Goal: Information Seeking & Learning: Check status

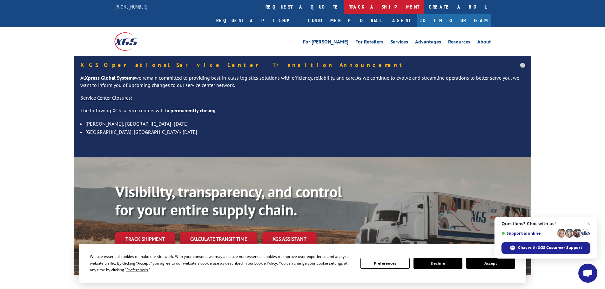
click at [344, 6] on link "track a shipment" at bounding box center [384, 7] width 80 height 14
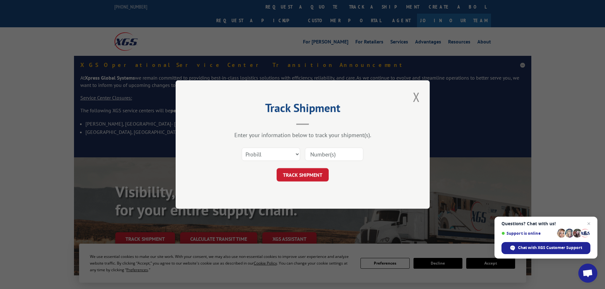
click at [321, 152] on input at bounding box center [334, 154] width 58 height 13
paste input "17536939"
type input "17536939"
click at [306, 175] on button "TRACK SHIPMENT" at bounding box center [303, 174] width 52 height 13
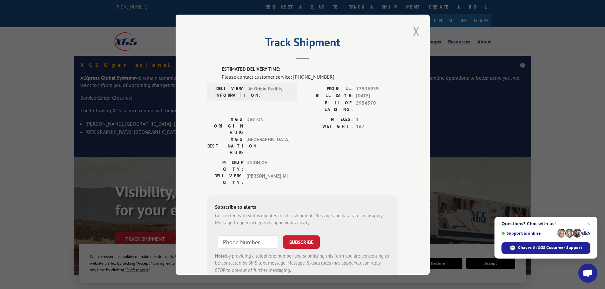
click at [411, 33] on button "Close modal" at bounding box center [416, 31] width 11 height 17
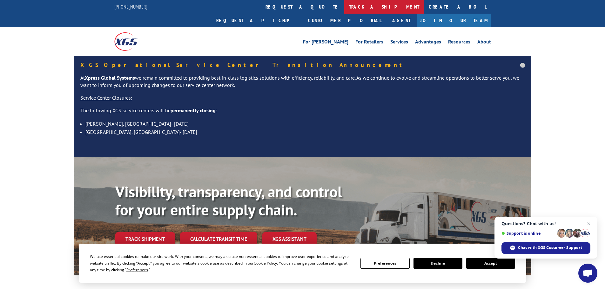
click at [344, 7] on link "track a shipment" at bounding box center [384, 7] width 80 height 14
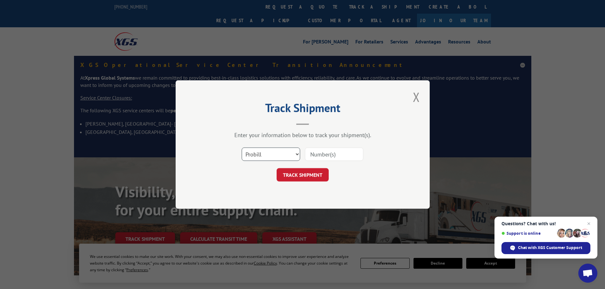
click at [288, 152] on select "Select category... Probill BOL PO" at bounding box center [271, 154] width 58 height 13
select select "bol"
click at [242, 148] on select "Select category... Probill BOL PO" at bounding box center [271, 154] width 58 height 13
click at [318, 157] on input at bounding box center [334, 154] width 58 height 13
paste input "5954570"
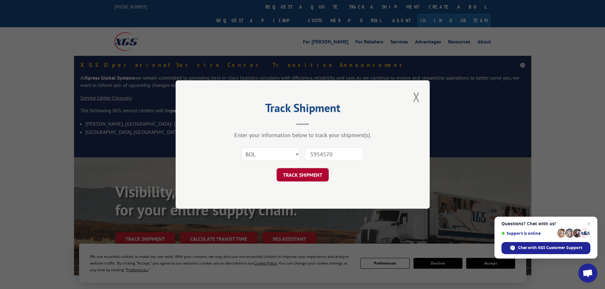
type input "5954570"
click at [307, 175] on button "TRACK SHIPMENT" at bounding box center [303, 174] width 52 height 13
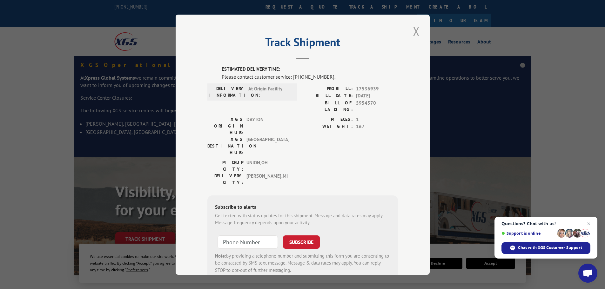
click at [417, 33] on button "Close modal" at bounding box center [416, 31] width 11 height 17
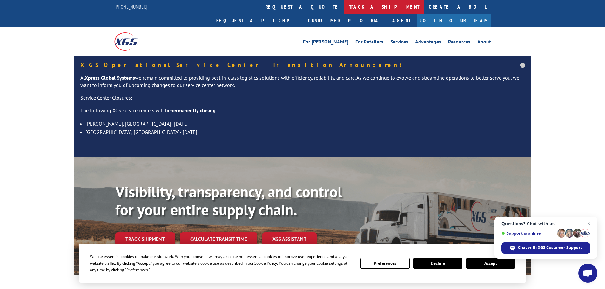
click at [344, 8] on link "track a shipment" at bounding box center [384, 7] width 80 height 14
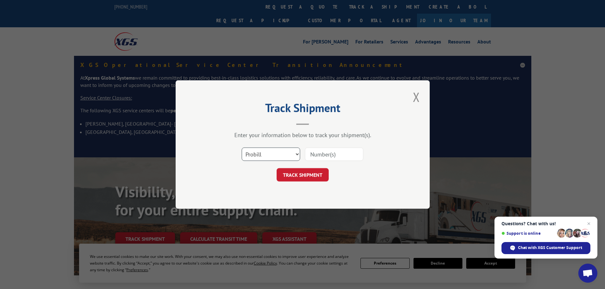
click at [297, 153] on select "Select category... Probill BOL PO" at bounding box center [271, 154] width 58 height 13
select select "po"
click at [242, 148] on select "Select category... Probill BOL PO" at bounding box center [271, 154] width 58 height 13
click at [311, 154] on input at bounding box center [334, 154] width 58 height 13
paste input "33515849"
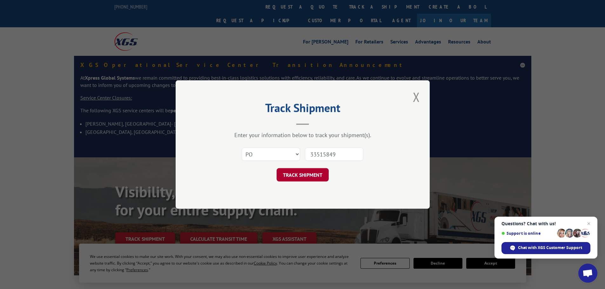
type input "33515849"
click at [303, 178] on button "TRACK SHIPMENT" at bounding box center [303, 174] width 52 height 13
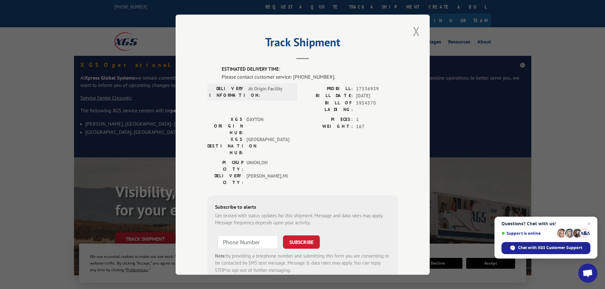
click at [419, 32] on button "Close modal" at bounding box center [416, 31] width 11 height 17
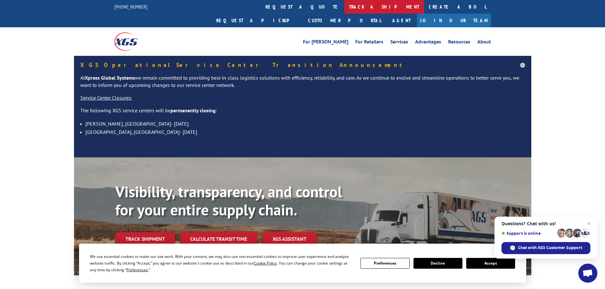
click at [344, 8] on link "track a shipment" at bounding box center [384, 7] width 80 height 14
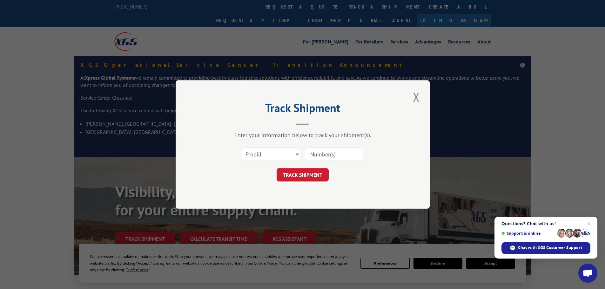
click at [314, 155] on input at bounding box center [334, 154] width 58 height 13
paste input "16330530"
type input "16330530"
click at [303, 175] on button "TRACK SHIPMENT" at bounding box center [303, 174] width 52 height 13
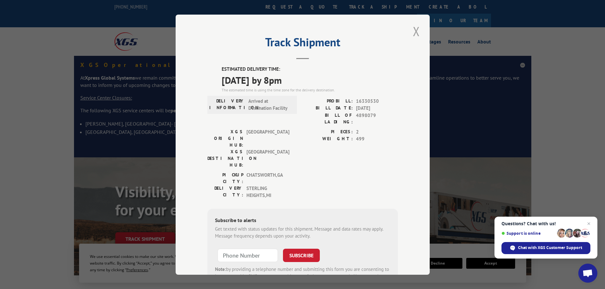
click at [416, 37] on button "Close modal" at bounding box center [416, 31] width 11 height 17
